Goal: Task Accomplishment & Management: Manage account settings

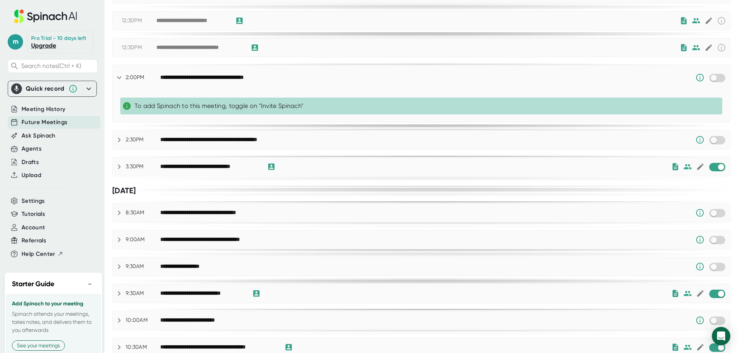
scroll to position [307, 0]
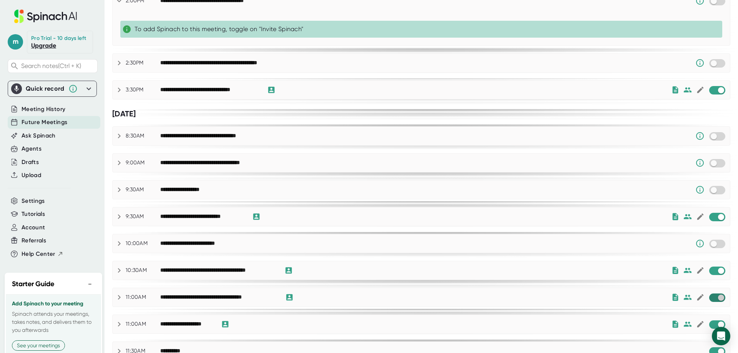
click at [714, 295] on input "checkbox" at bounding box center [721, 297] width 22 height 7
checkbox input "true"
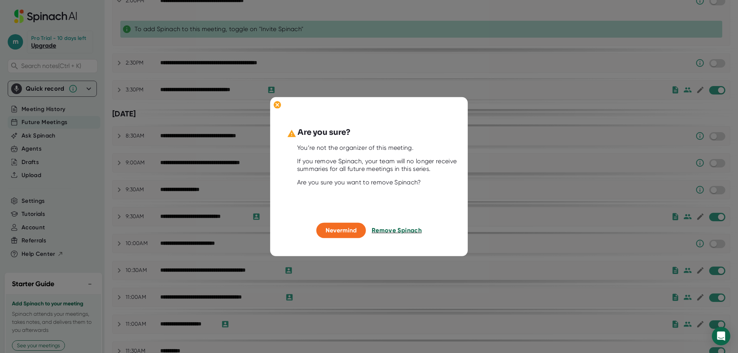
click at [381, 231] on span "Remove Spinach" at bounding box center [397, 230] width 50 height 7
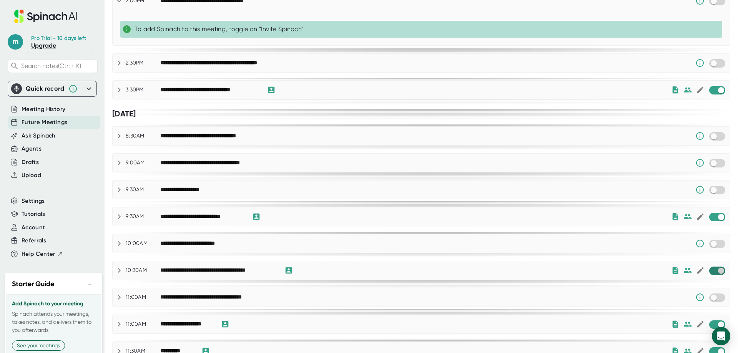
click at [710, 270] on input "checkbox" at bounding box center [721, 270] width 22 height 7
checkbox input "true"
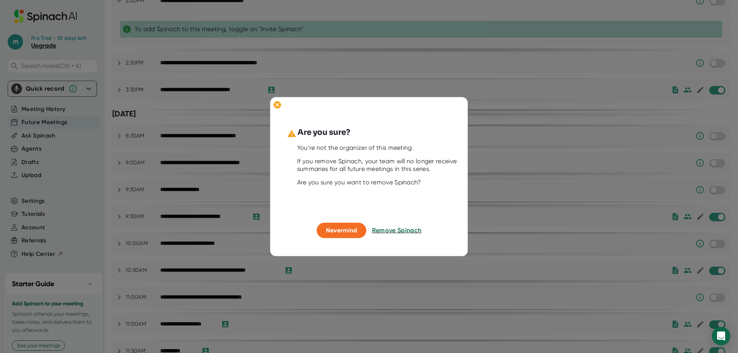
click at [396, 234] on button "Remove Spinach" at bounding box center [397, 230] width 50 height 15
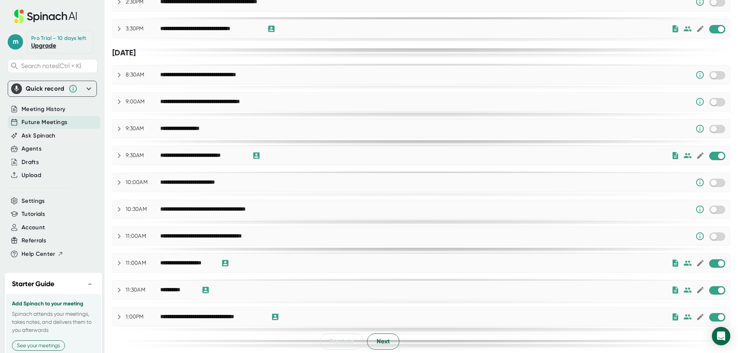
scroll to position [371, 0]
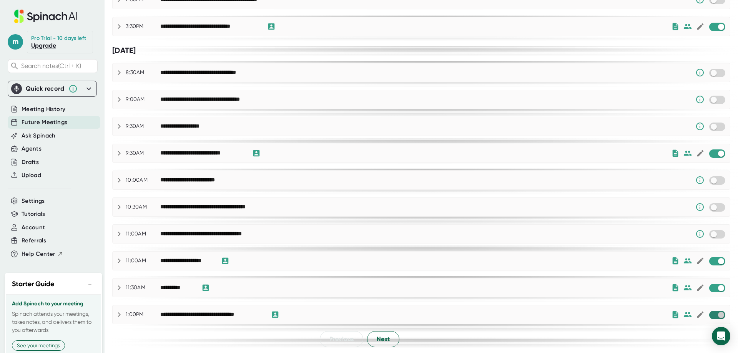
click at [710, 313] on input "checkbox" at bounding box center [721, 315] width 22 height 7
checkbox input "true"
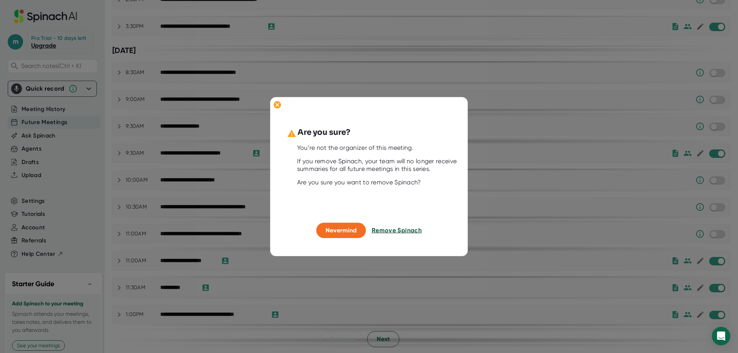
click at [414, 233] on span "Remove Spinach" at bounding box center [397, 230] width 50 height 7
